Goal: Navigation & Orientation: Find specific page/section

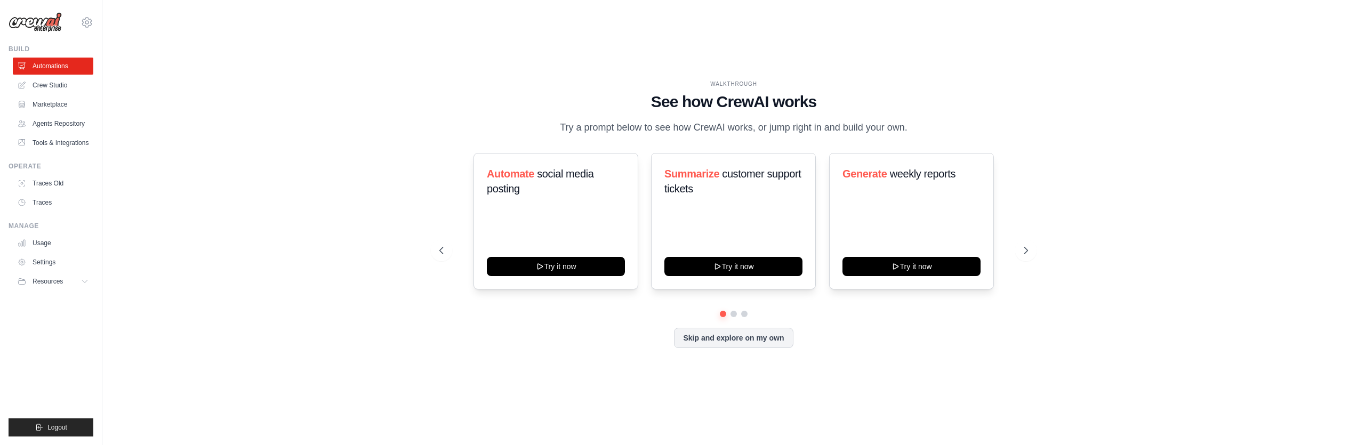
click at [92, 16] on div "kanav.ailawadi@docusign.com Settings" at bounding box center [51, 17] width 85 height 34
click at [86, 27] on icon at bounding box center [86, 22] width 13 height 13
click at [86, 22] on icon at bounding box center [86, 22] width 13 height 13
click at [83, 19] on icon at bounding box center [86, 22] width 13 height 13
click at [292, 46] on div "WALKTHROUGH See how [PERSON_NAME] works Try a prompt below to see how [PERSON_N…" at bounding box center [733, 223] width 1228 height 424
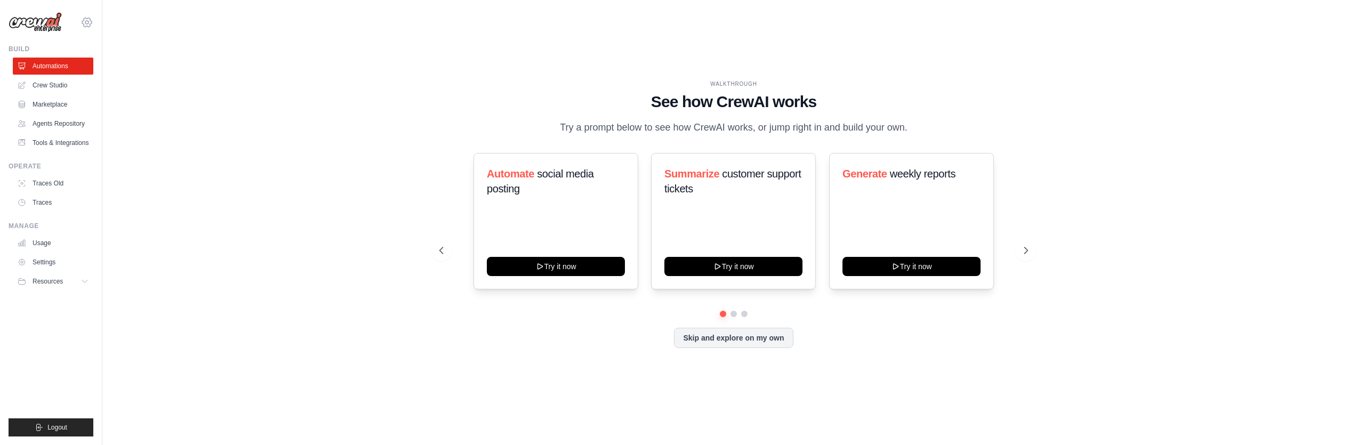
click at [86, 21] on icon at bounding box center [86, 22] width 13 height 13
click at [323, 179] on div "WALKTHROUGH See how [PERSON_NAME] works Try a prompt below to see how [PERSON_N…" at bounding box center [733, 223] width 1228 height 424
click at [88, 18] on icon at bounding box center [86, 22] width 13 height 13
click at [85, 20] on icon at bounding box center [86, 22] width 13 height 13
click at [179, 142] on div "WALKTHROUGH See how [PERSON_NAME] works Try a prompt below to see how [PERSON_N…" at bounding box center [733, 223] width 1228 height 424
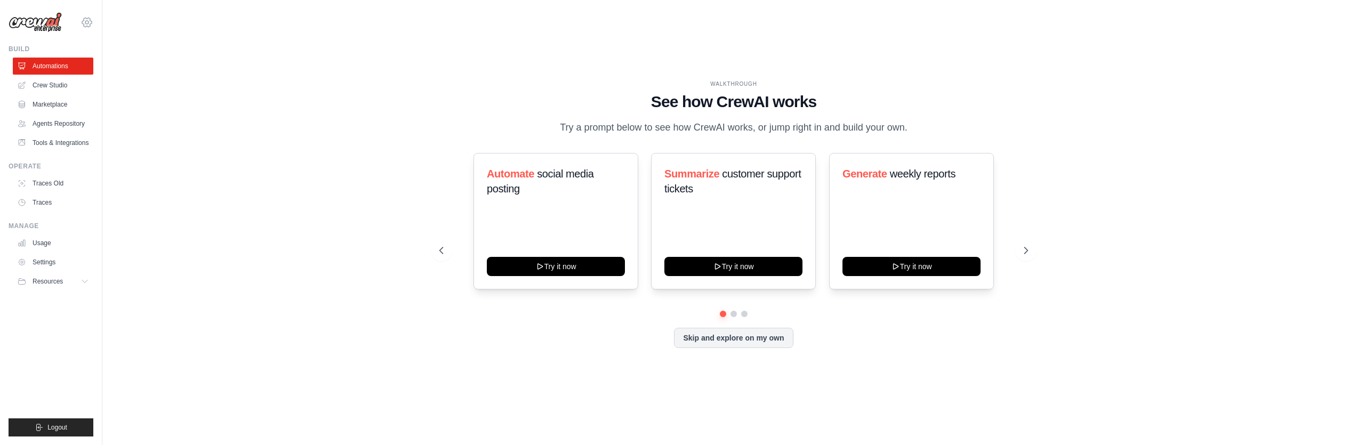
click at [85, 21] on icon at bounding box center [86, 22] width 3 height 3
click at [199, 170] on div "WALKTHROUGH See how [PERSON_NAME] works Try a prompt below to see how [PERSON_N…" at bounding box center [733, 223] width 1228 height 424
click at [83, 26] on icon at bounding box center [86, 22] width 13 height 13
click at [477, 77] on div "WALKTHROUGH See how [PERSON_NAME] works Try a prompt below to see how [PERSON_N…" at bounding box center [733, 223] width 1228 height 424
click at [59, 426] on span "Logout" at bounding box center [57, 427] width 20 height 9
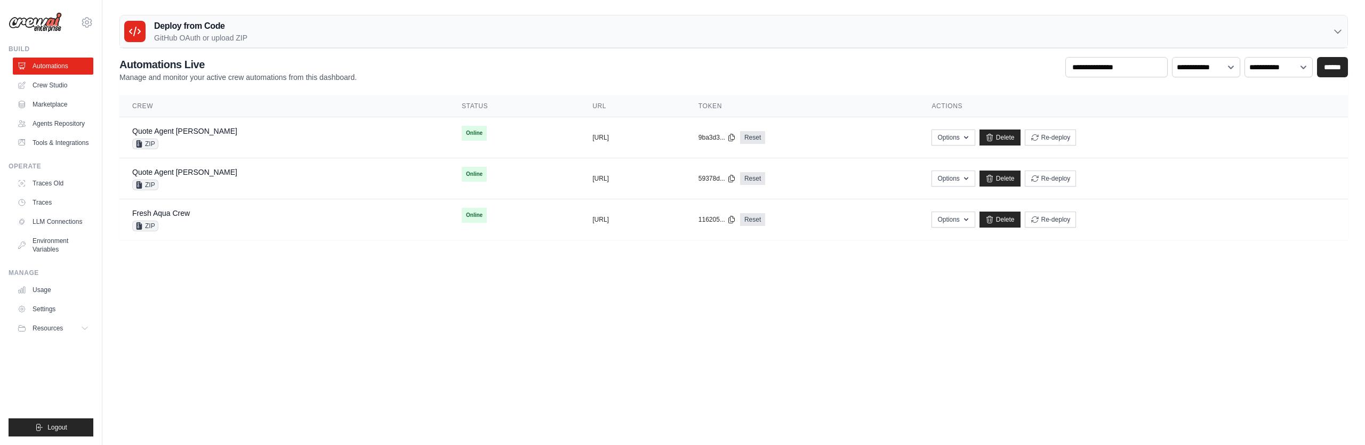
click at [77, 15] on div "[PERSON_NAME][EMAIL_ADDRESS][PERSON_NAME][DOMAIN_NAME] Settings" at bounding box center [51, 17] width 85 height 34
click at [85, 24] on icon at bounding box center [86, 22] width 3 height 3
click at [326, 332] on body "[PERSON_NAME][EMAIL_ADDRESS][PERSON_NAME][DOMAIN_NAME] Settings Build Automatio…" at bounding box center [682, 222] width 1365 height 445
click at [83, 15] on div "[PERSON_NAME][EMAIL_ADDRESS][PERSON_NAME][DOMAIN_NAME] Settings" at bounding box center [51, 17] width 85 height 34
click at [87, 19] on icon at bounding box center [87, 22] width 10 height 9
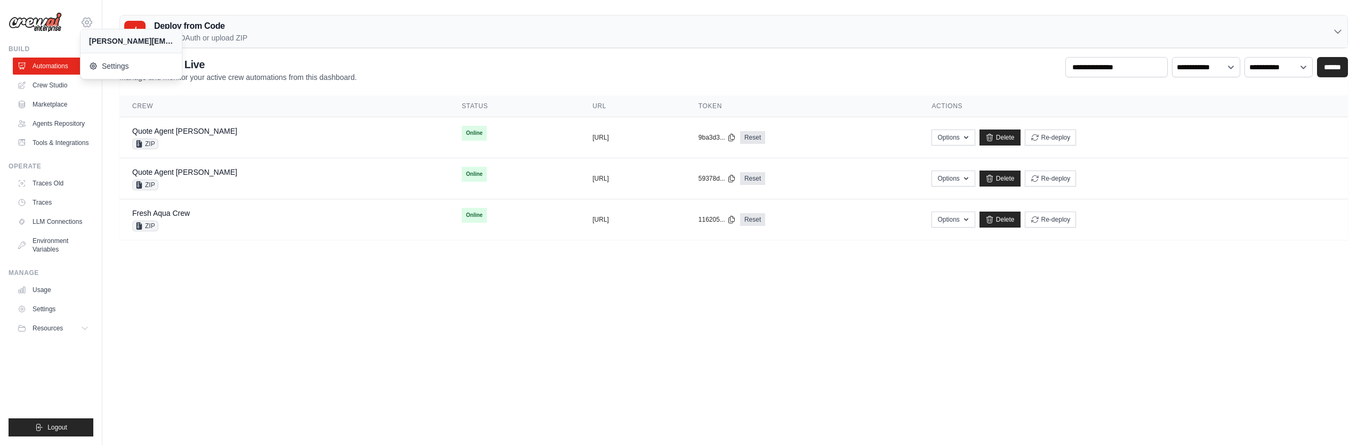
click at [87, 19] on icon at bounding box center [87, 22] width 10 height 9
click at [86, 21] on icon at bounding box center [86, 22] width 3 height 3
click at [209, 332] on body "kanav.ailawadi@docusign.com Settings Build Automations Resources Blog" at bounding box center [682, 222] width 1365 height 445
